Goal: Task Accomplishment & Management: Manage account settings

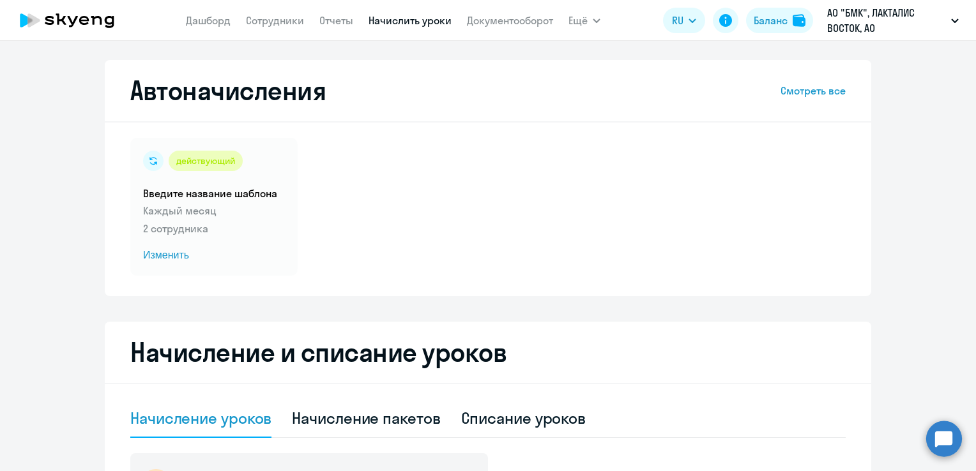
select select "10"
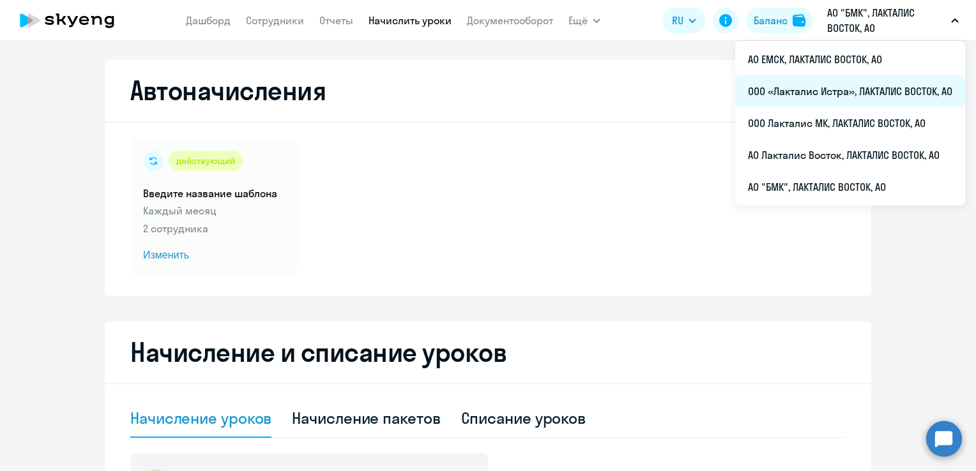
click at [807, 93] on li "ООО «Лакталис Истра», ЛАКТАЛИС ВОСТОК, АО" at bounding box center [850, 91] width 230 height 32
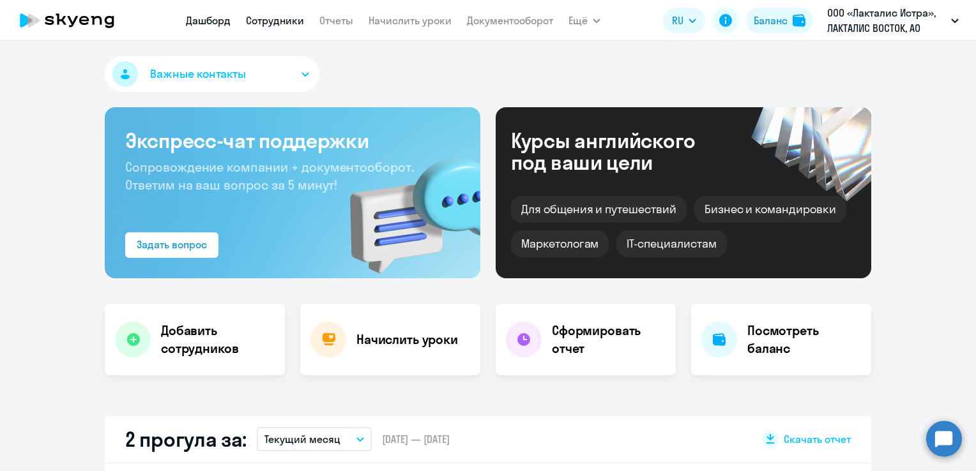
select select "30"
click at [284, 24] on link "Сотрудники" at bounding box center [275, 20] width 58 height 13
select select "30"
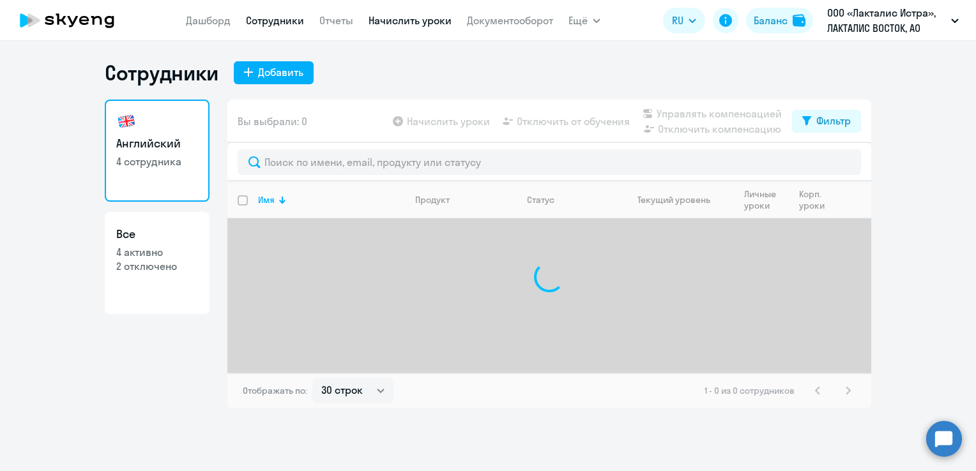
click at [396, 24] on link "Начислить уроки" at bounding box center [410, 20] width 83 height 13
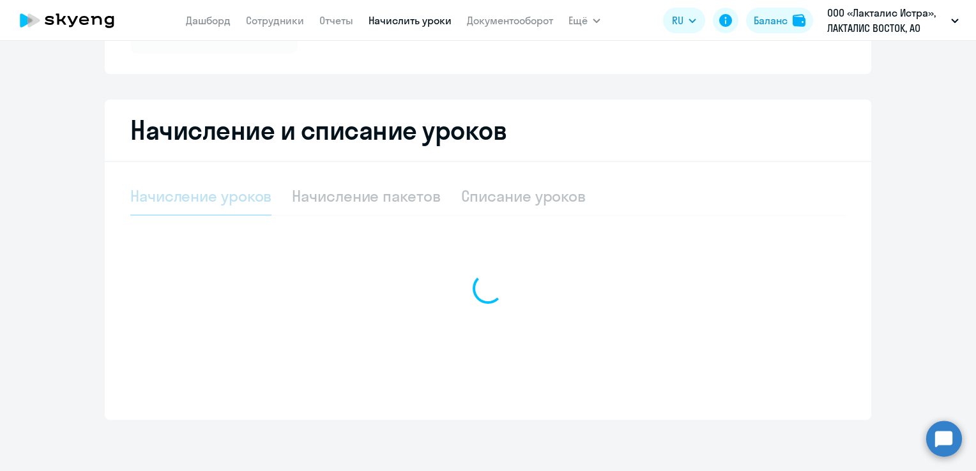
select select "10"
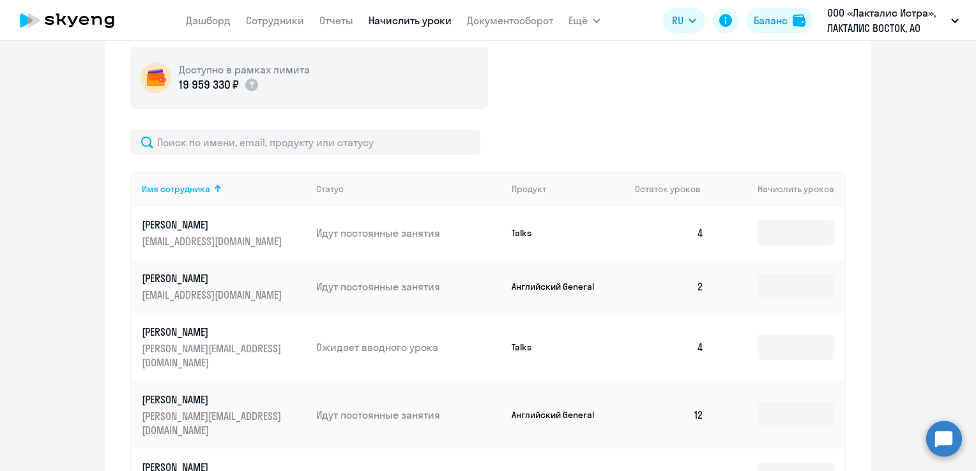
scroll to position [414, 0]
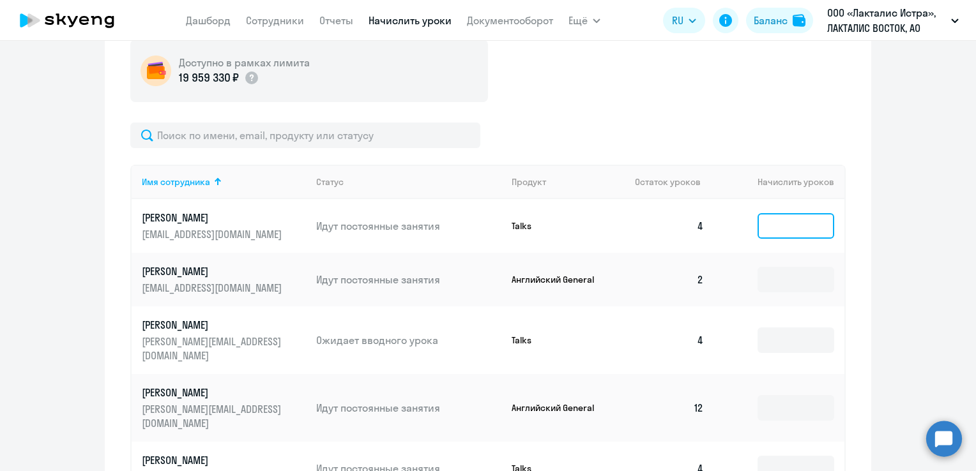
click at [797, 226] on input at bounding box center [796, 226] width 77 height 26
click at [772, 282] on input at bounding box center [796, 280] width 77 height 26
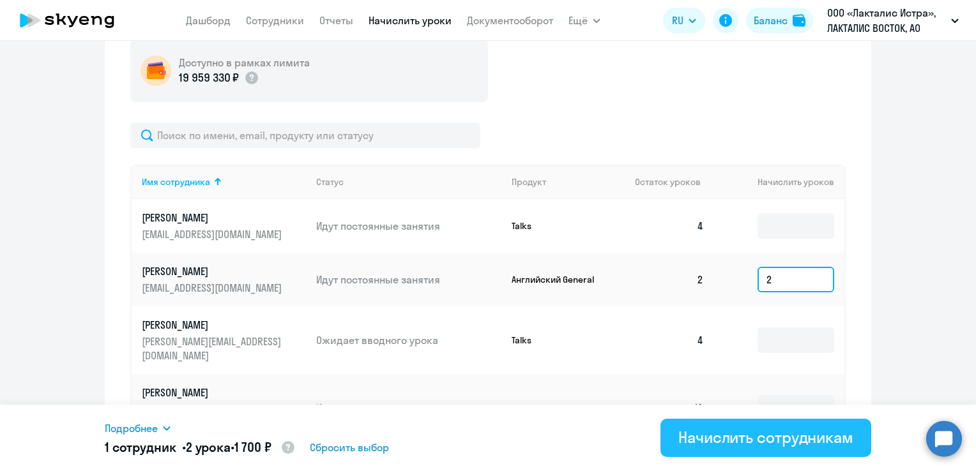
type input "2"
click at [723, 434] on div "Начислить сотрудникам" at bounding box center [765, 437] width 175 height 20
